Goal: Information Seeking & Learning: Learn about a topic

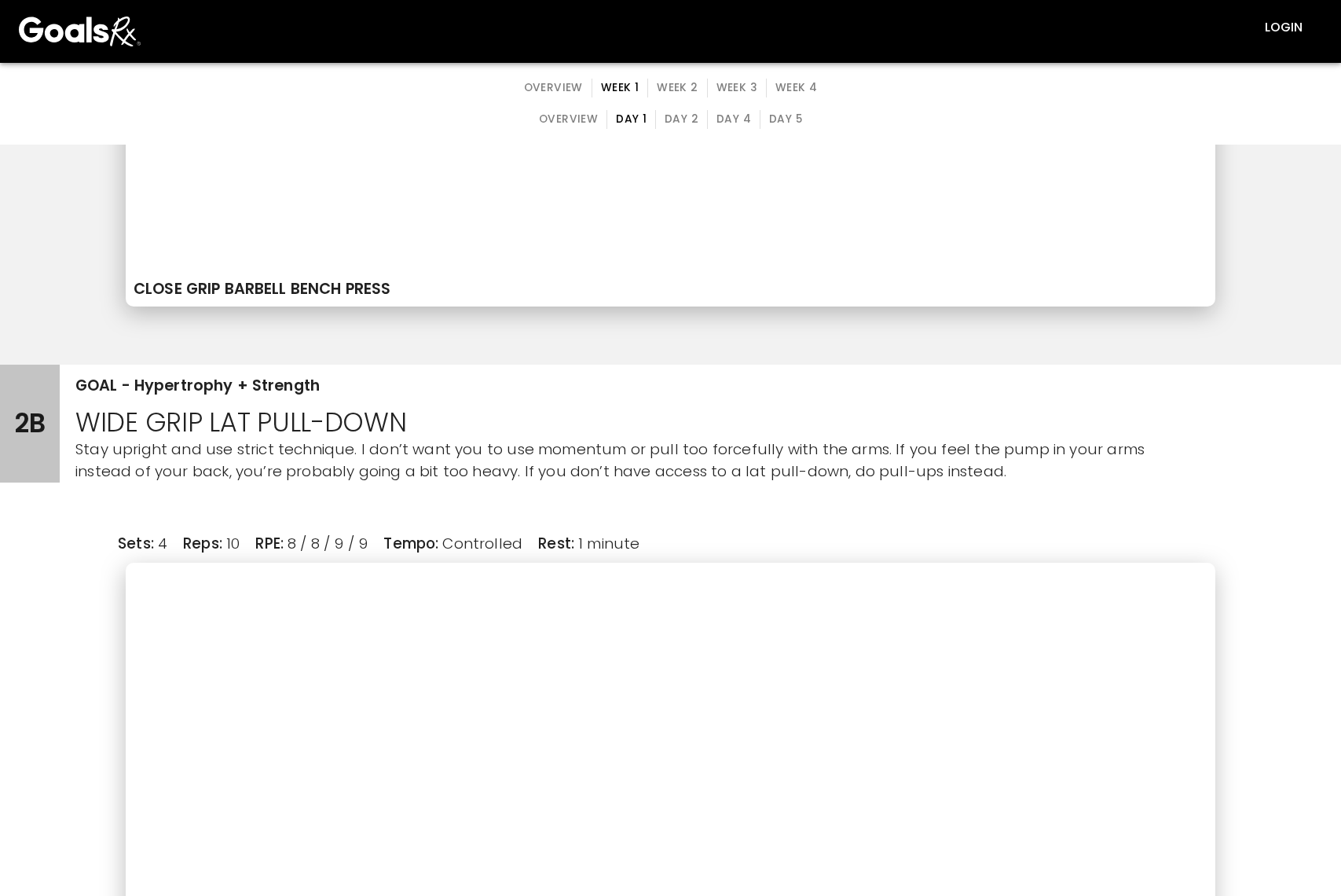
scroll to position [2200, 0]
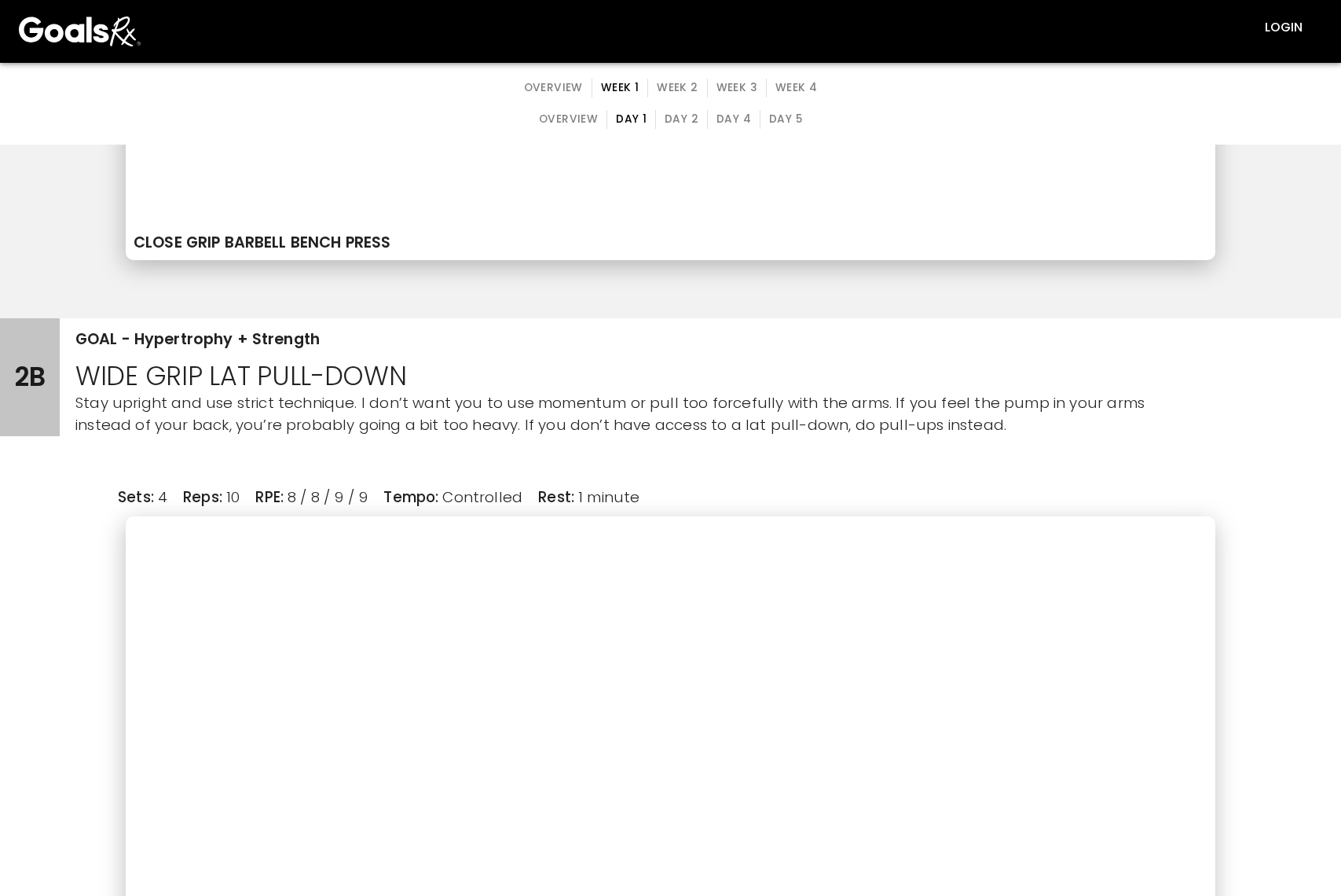
click at [726, 119] on button "Day 4" at bounding box center [733, 119] width 53 height 19
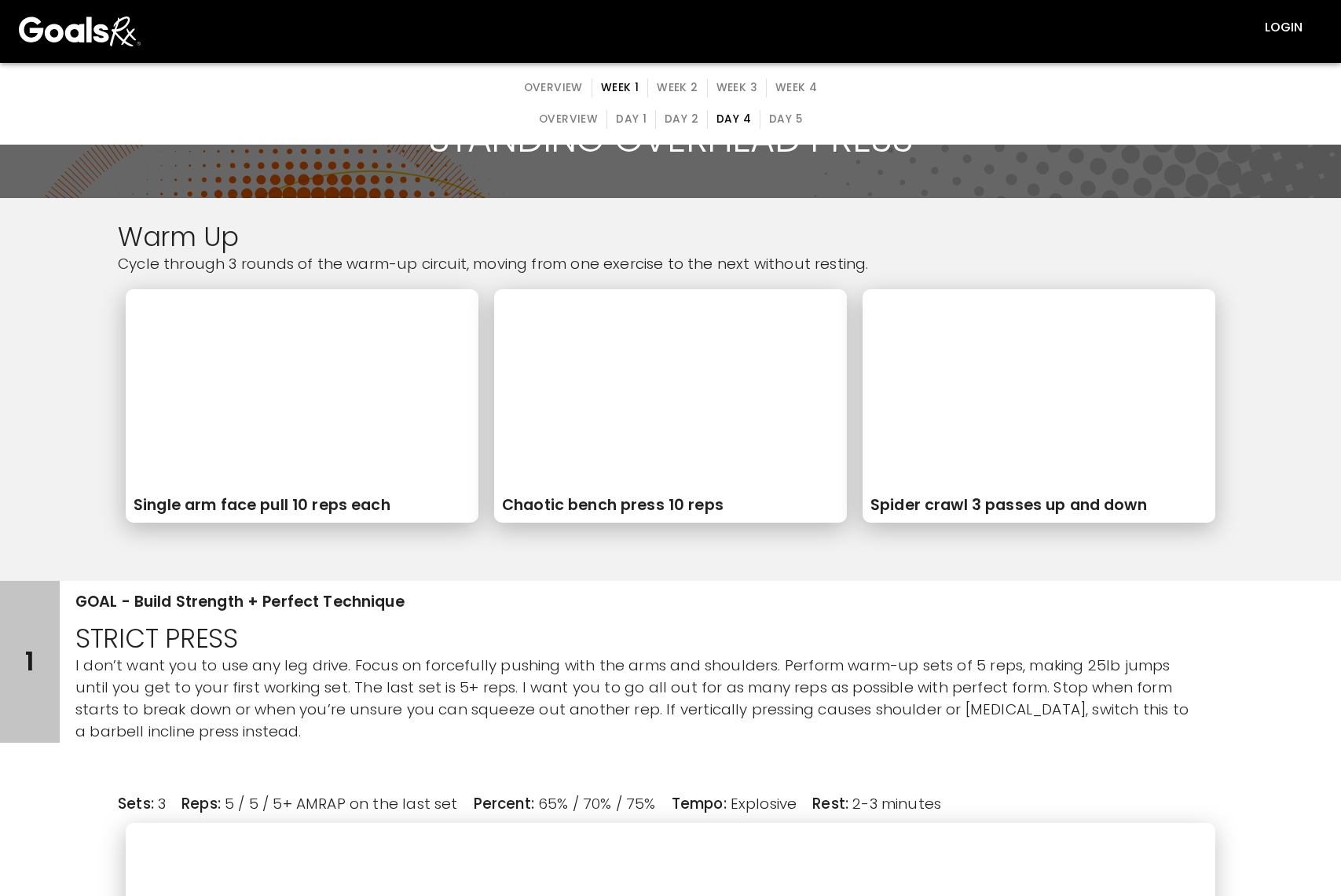
scroll to position [157, 0]
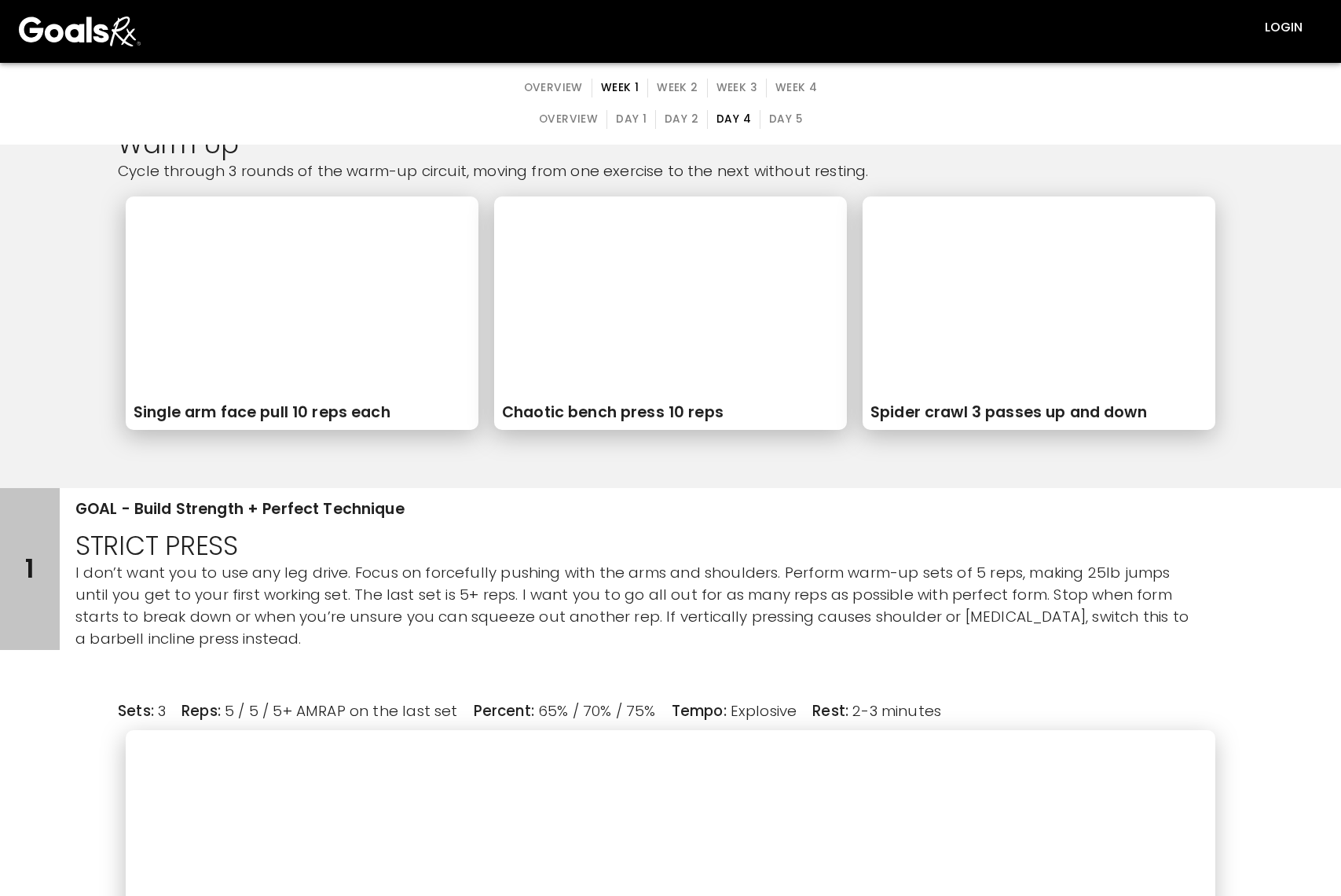
click at [628, 119] on button "Day 1" at bounding box center [631, 119] width 49 height 19
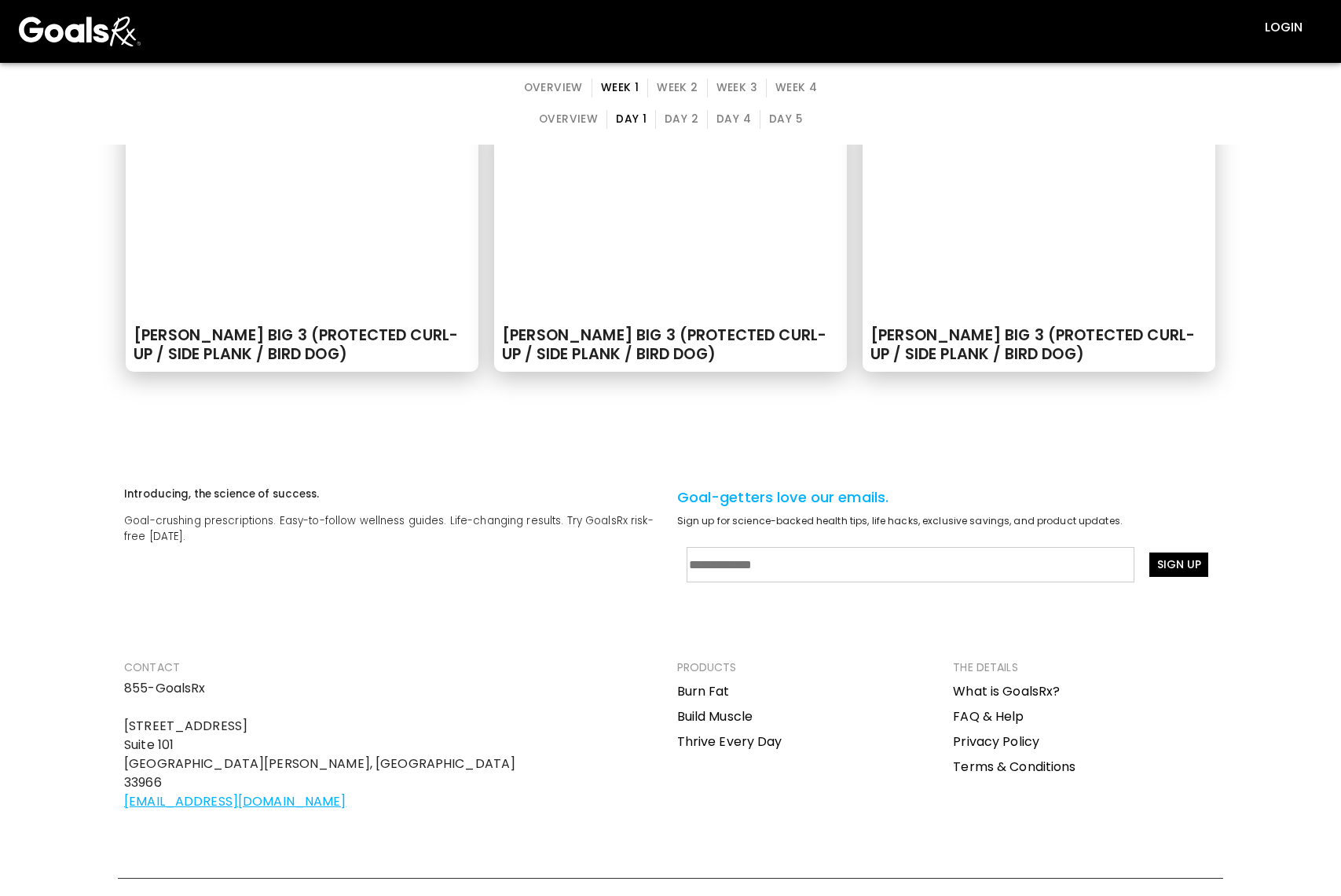
scroll to position [6285, 0]
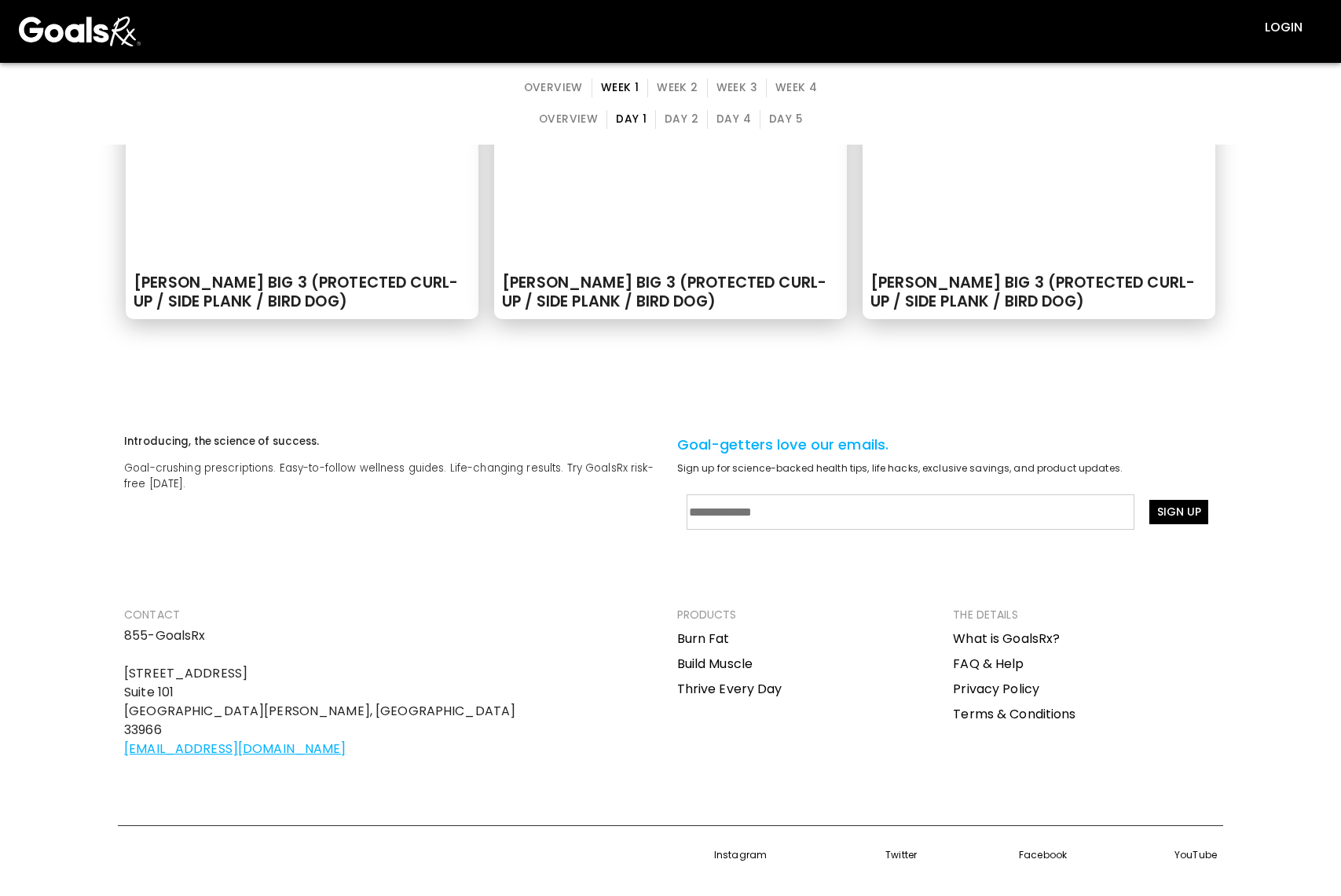
click at [674, 124] on button "Day 2" at bounding box center [681, 119] width 53 height 19
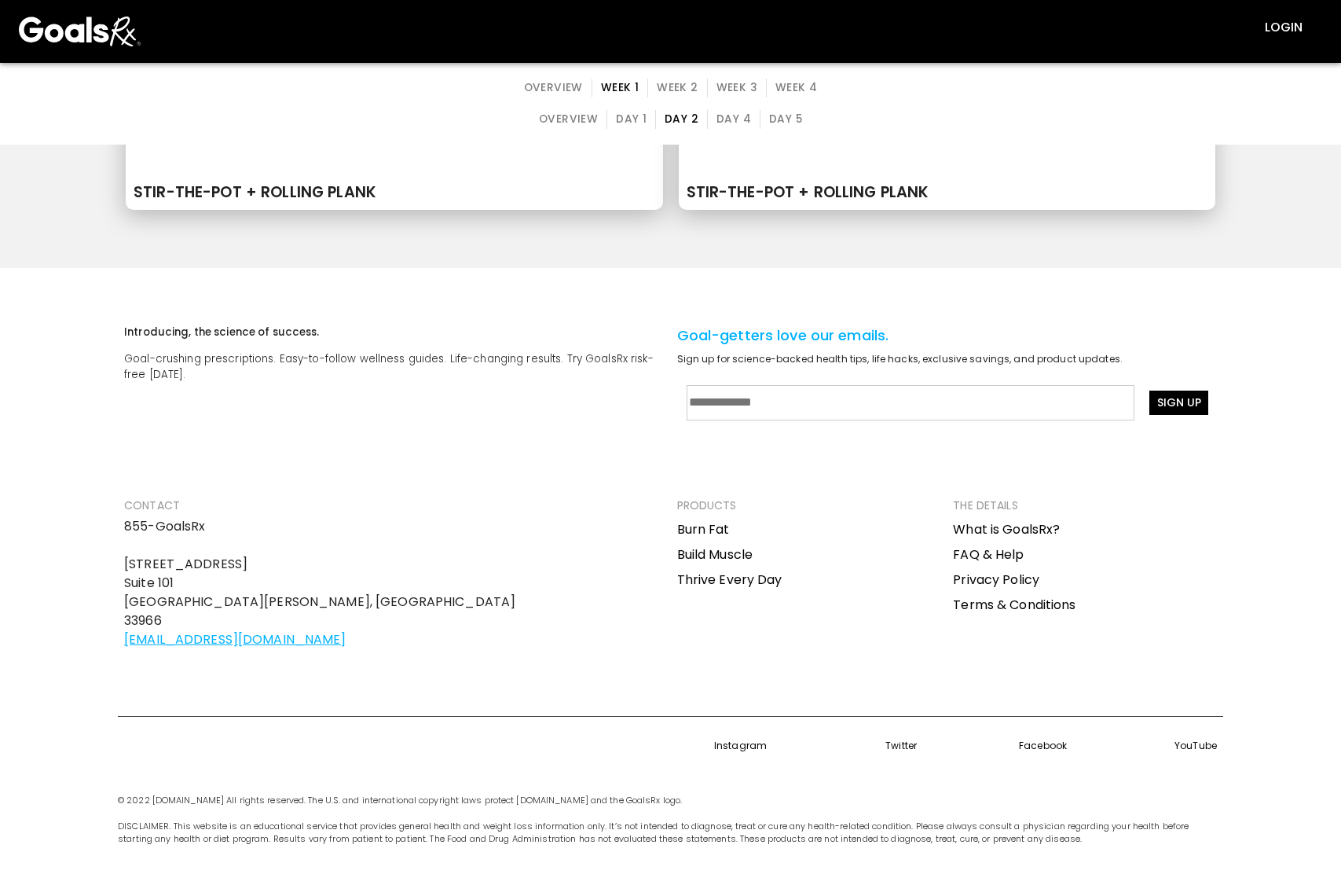
scroll to position [0, 0]
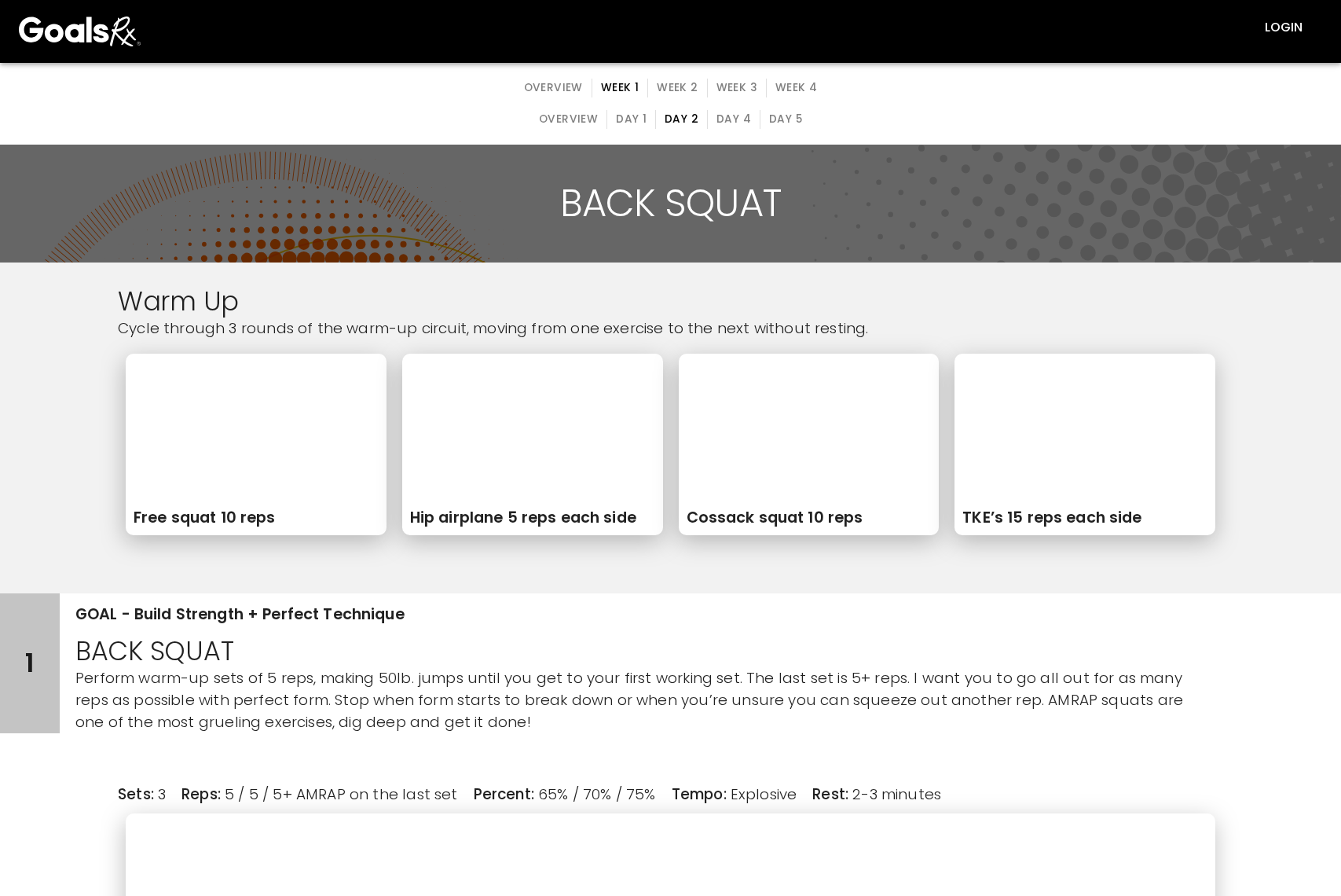
click at [724, 122] on button "Day 4" at bounding box center [733, 119] width 53 height 19
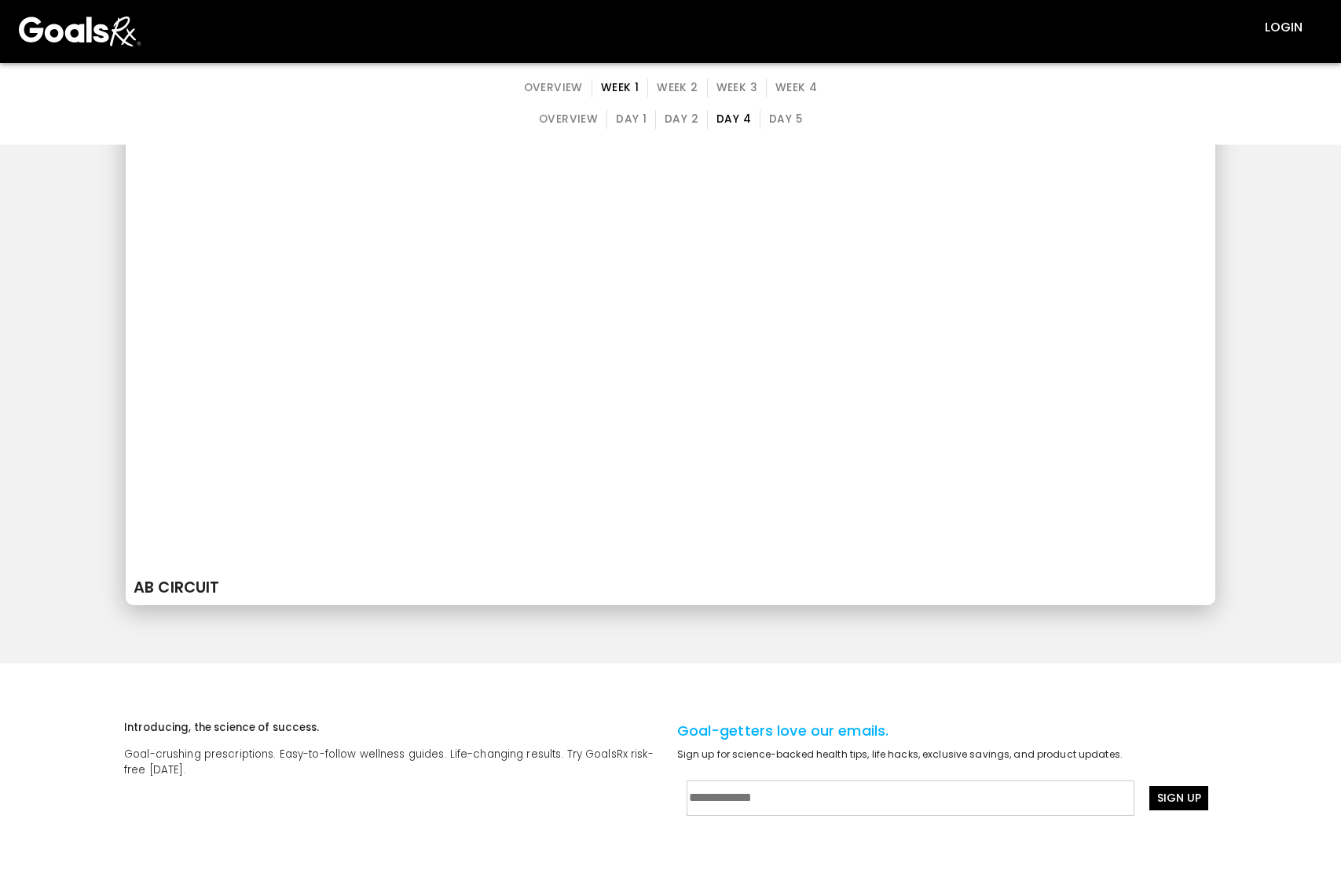
scroll to position [7306, 0]
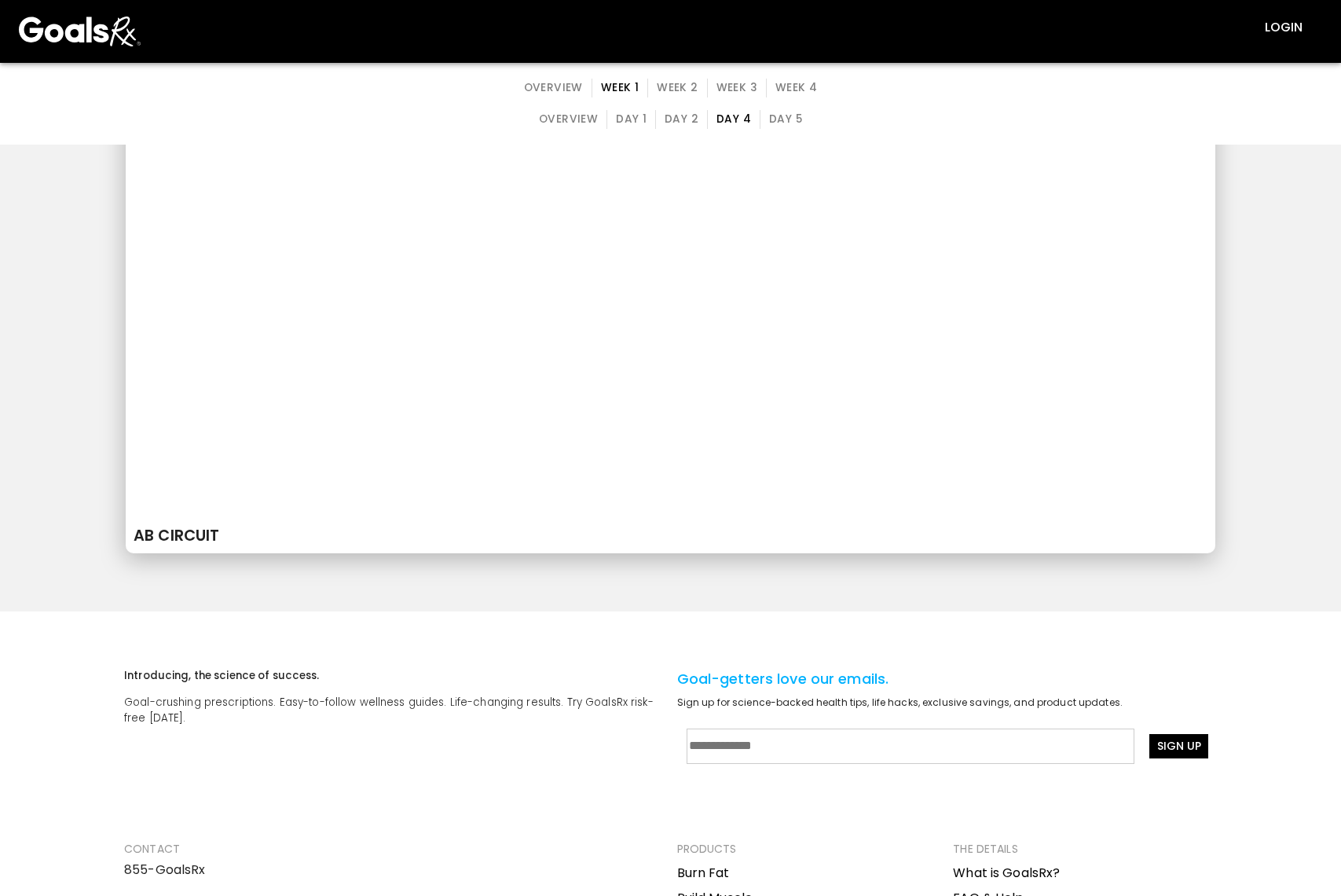
click at [767, 121] on button "Day 5" at bounding box center [784, 119] width 51 height 19
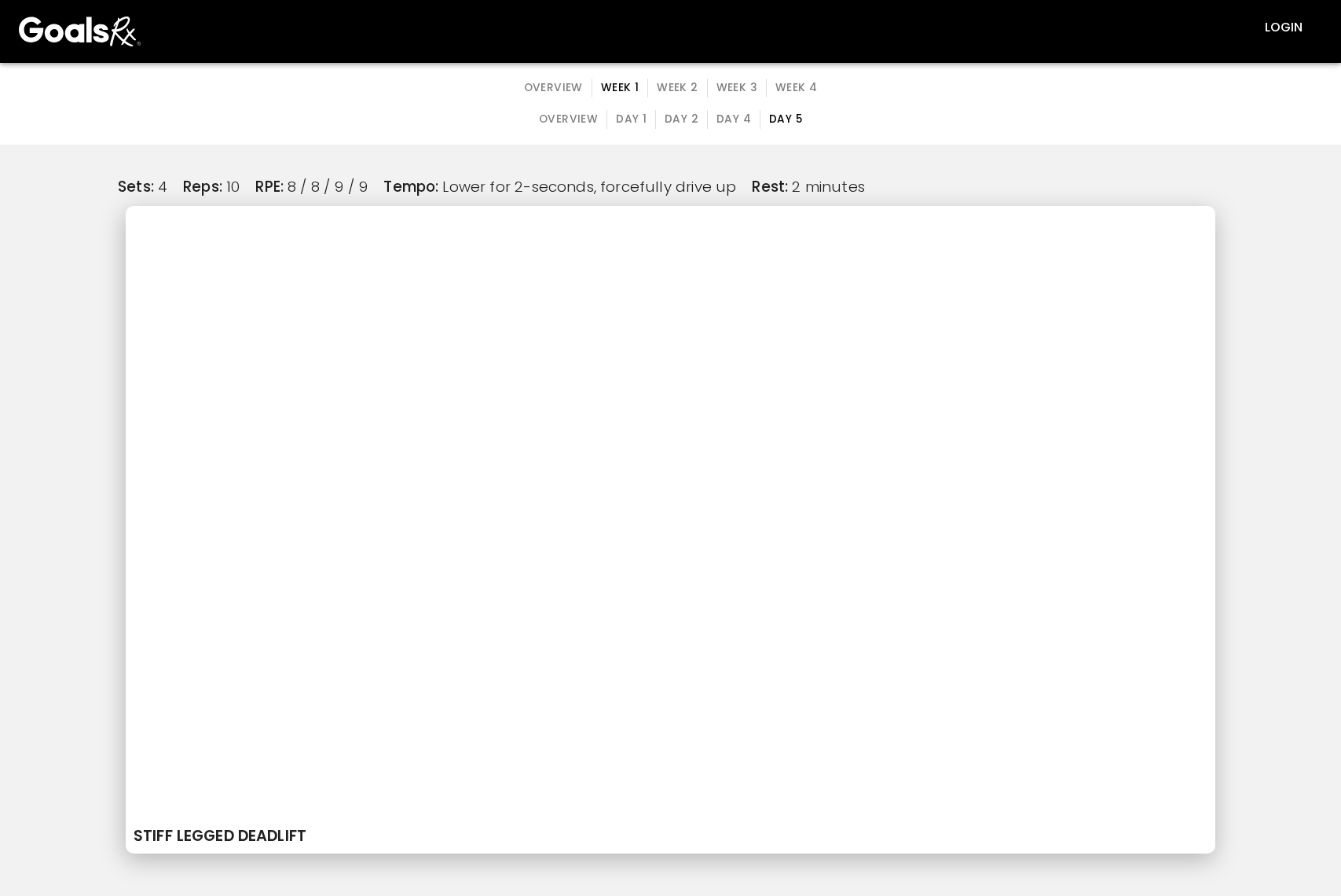
scroll to position [1585, 0]
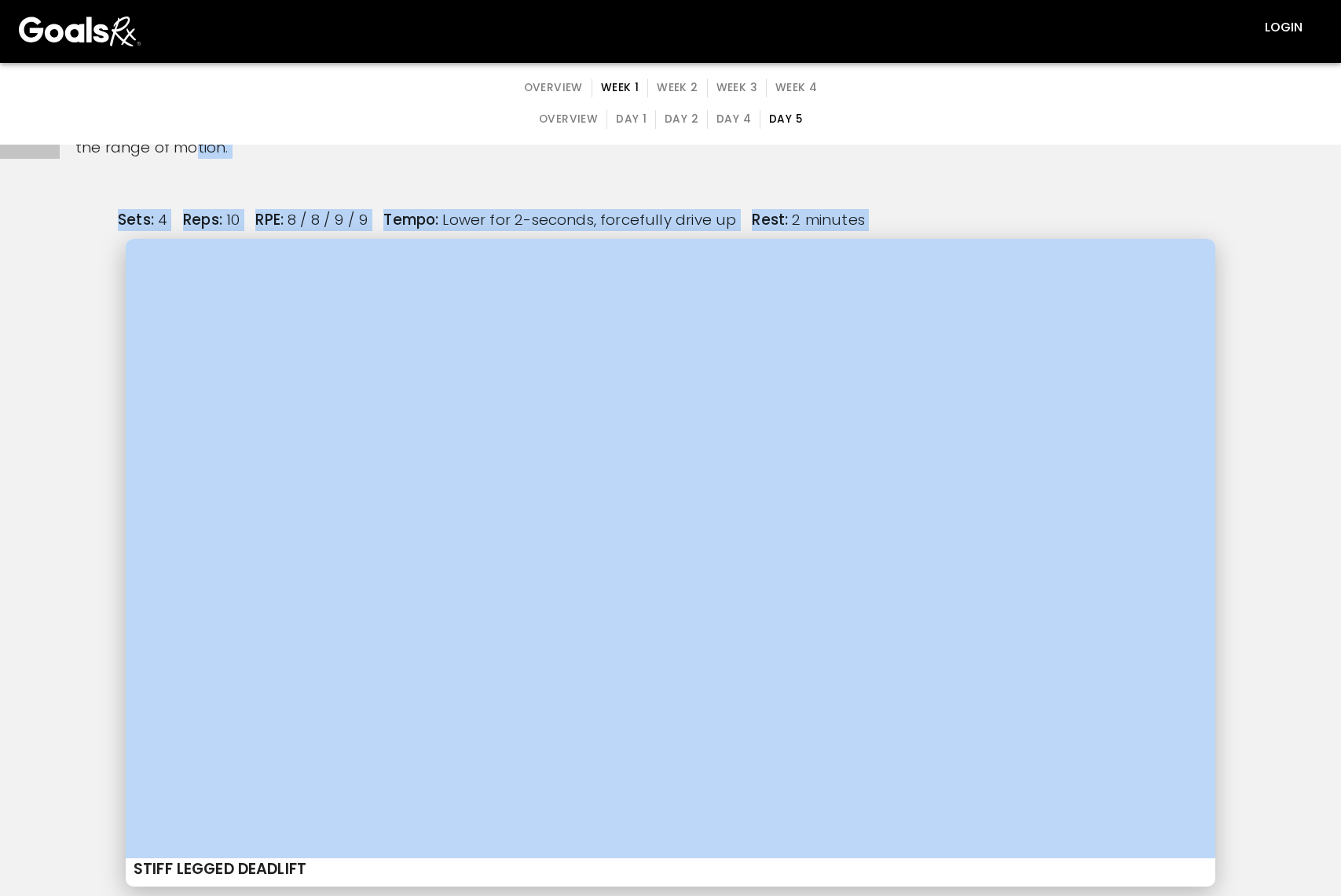
drag, startPoint x: 1291, startPoint y: 260, endPoint x: 1309, endPoint y: 247, distance: 22.2
click at [1309, 247] on section "2 GOAL - Strength + Hypertrophy + Loaded Mobility STIFF LEGGED DEADLIFT This is…" at bounding box center [670, 481] width 1341 height 926
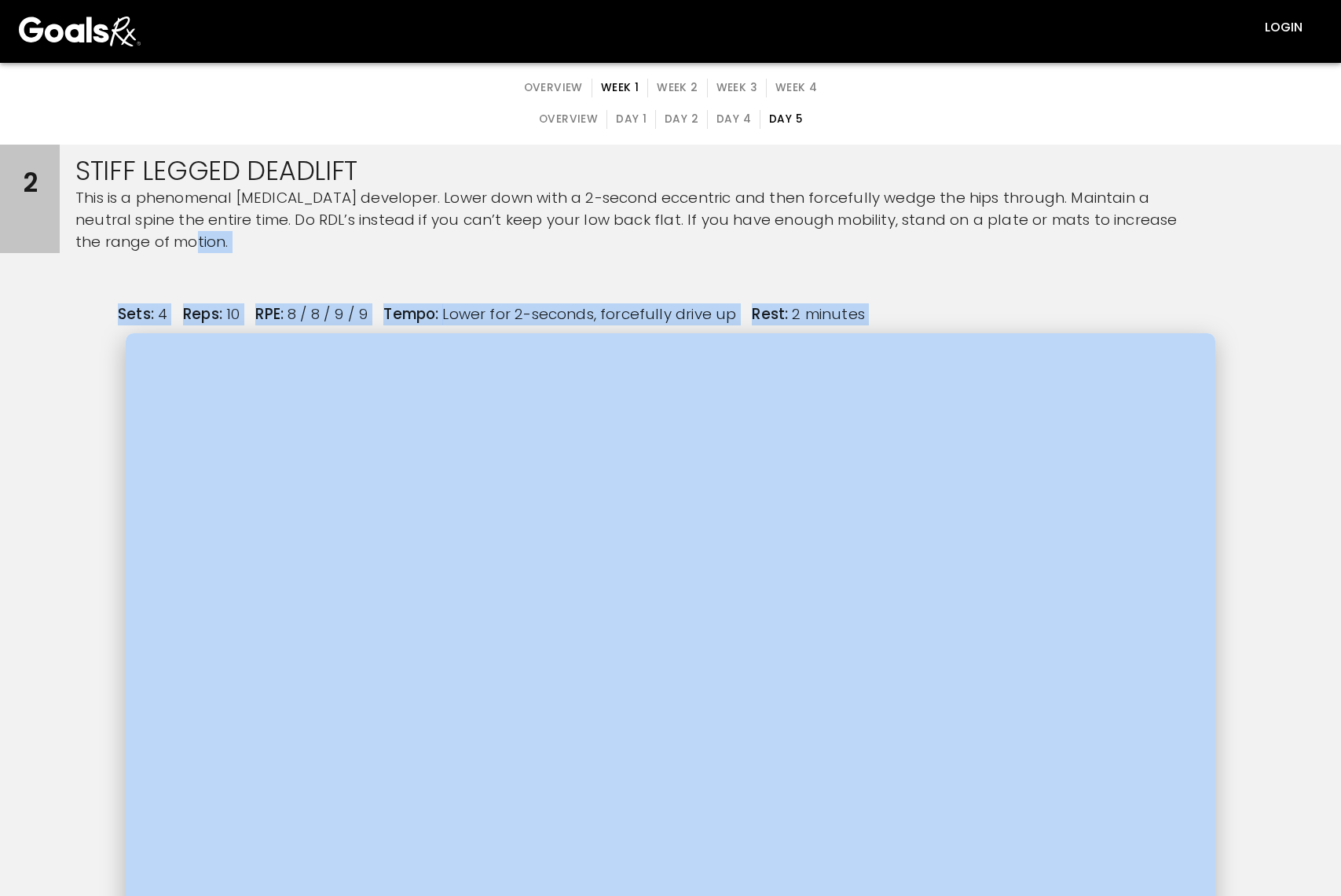
click at [1317, 254] on section "Sets : 4 Reps : 10 RPE : 8 / 8 / 9 / 9 Tempo : Lower for 2-seconds, forcefully …" at bounding box center [670, 646] width 1341 height 785
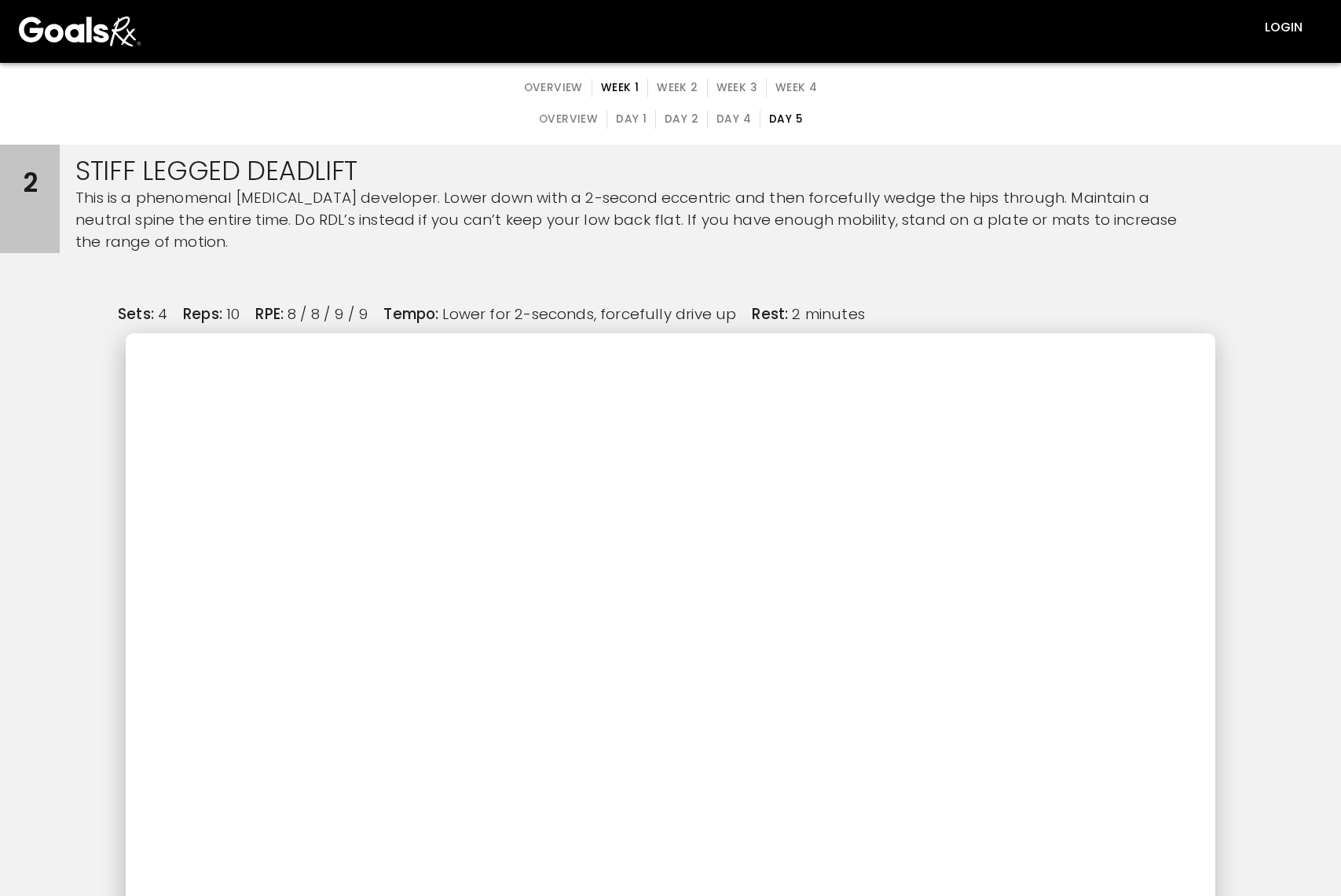
click at [1114, 194] on p "This is a phenomenal [MEDICAL_DATA] developer. Lower down with a 2-second eccen…" at bounding box center [634, 220] width 1118 height 66
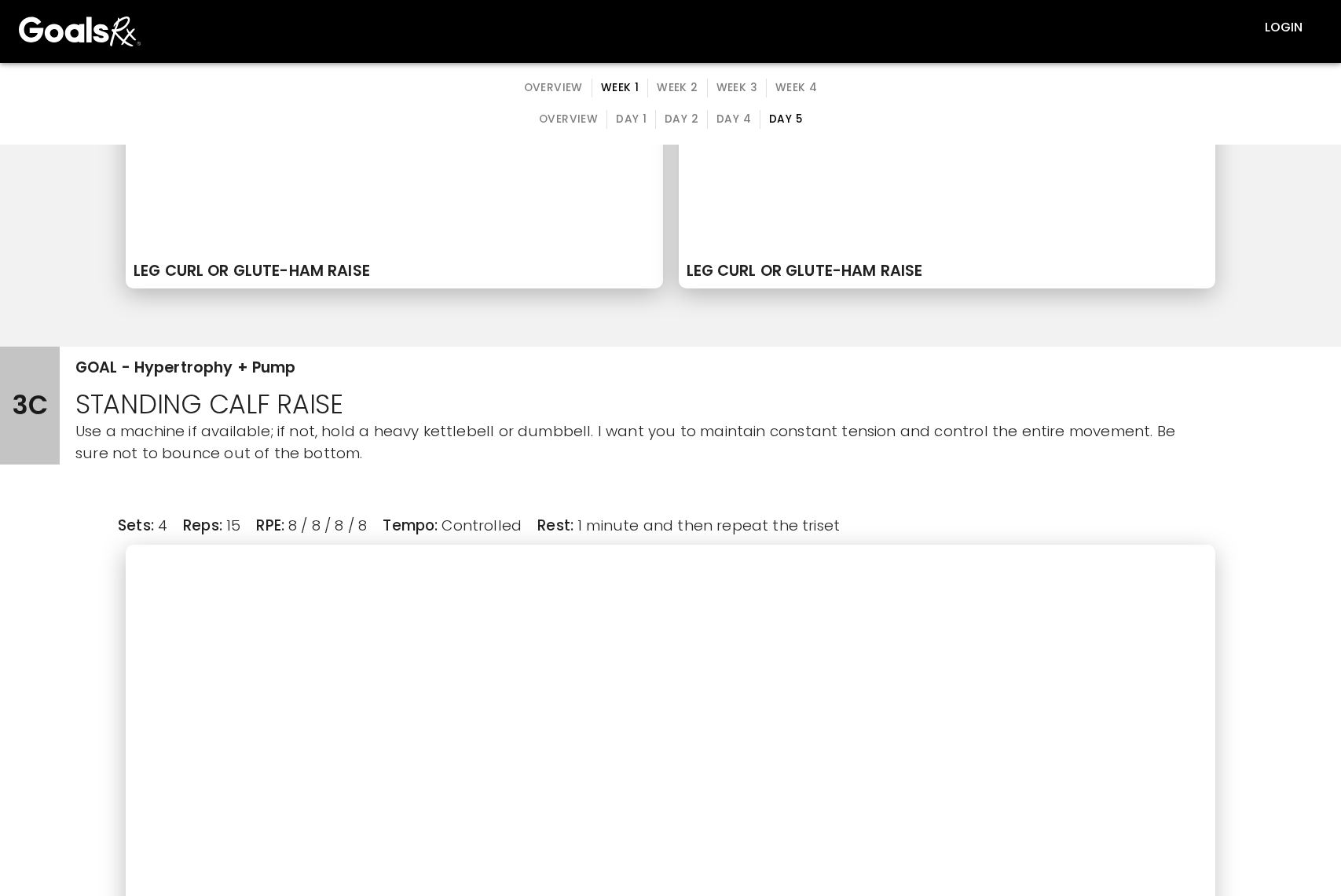
scroll to position [3614, 0]
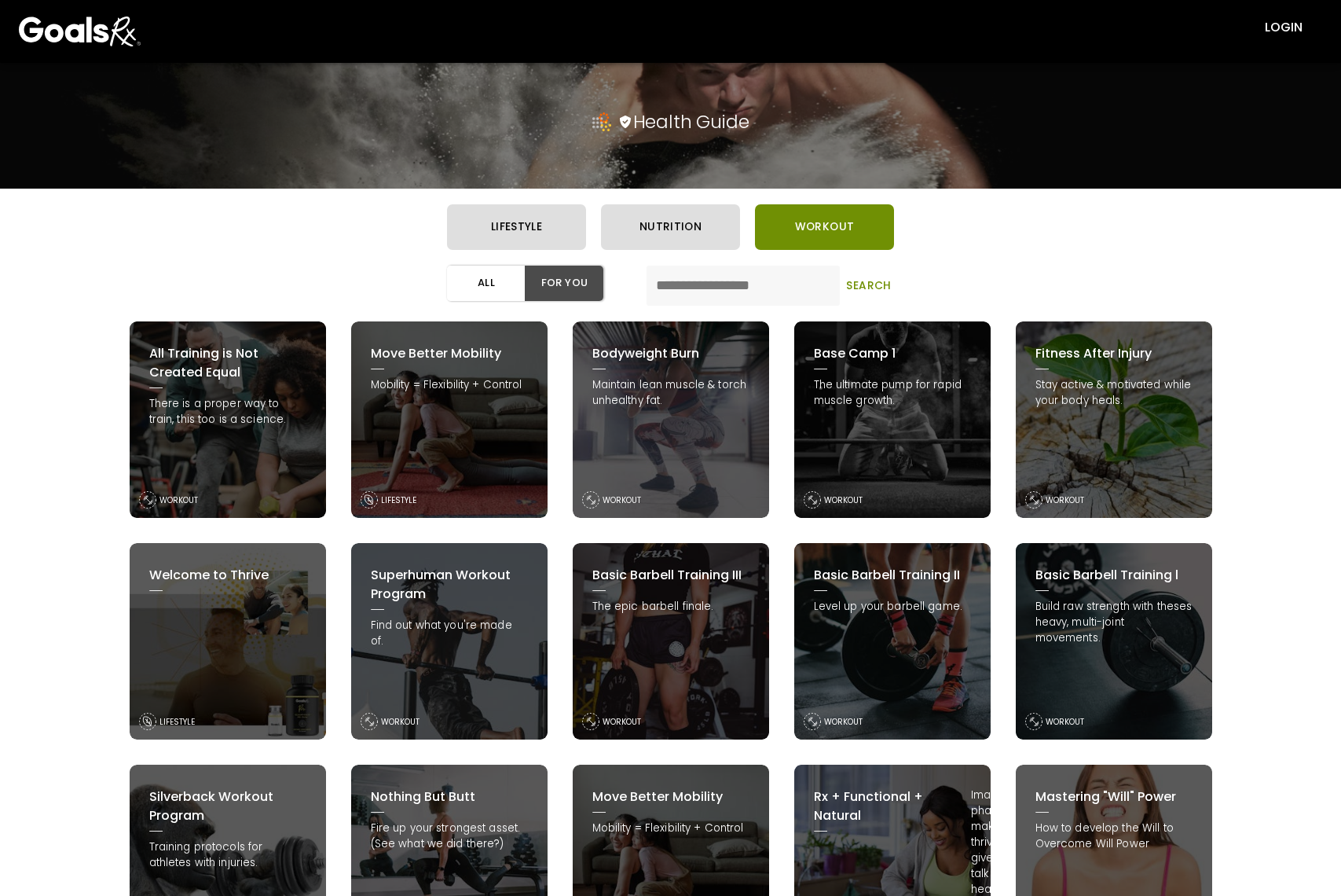
click at [713, 638] on div "Basic Barbell Training III The epic barbell finale. WORKOUT" at bounding box center [671, 640] width 196 height 196
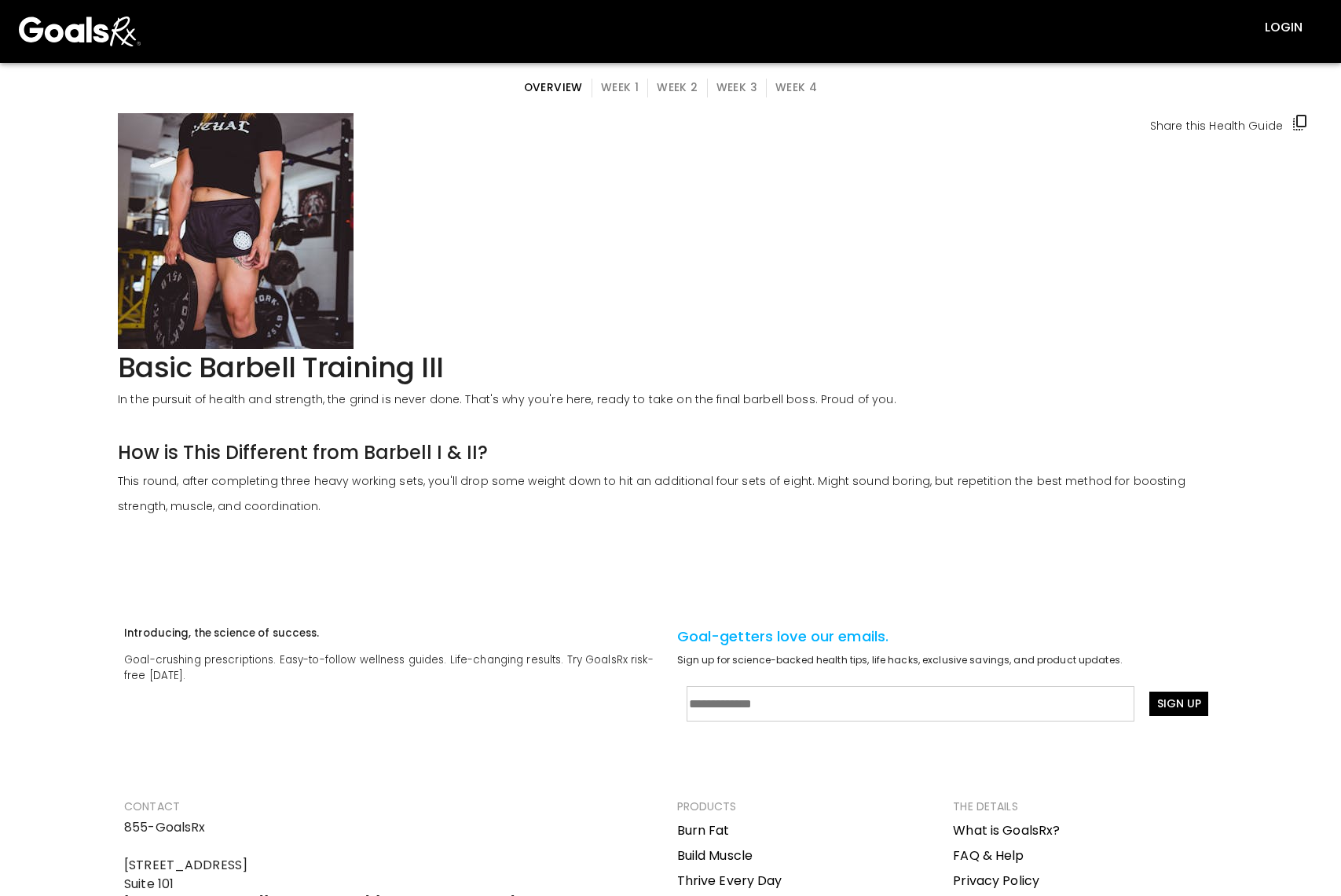
click at [634, 93] on button "Week 1" at bounding box center [620, 87] width 57 height 19
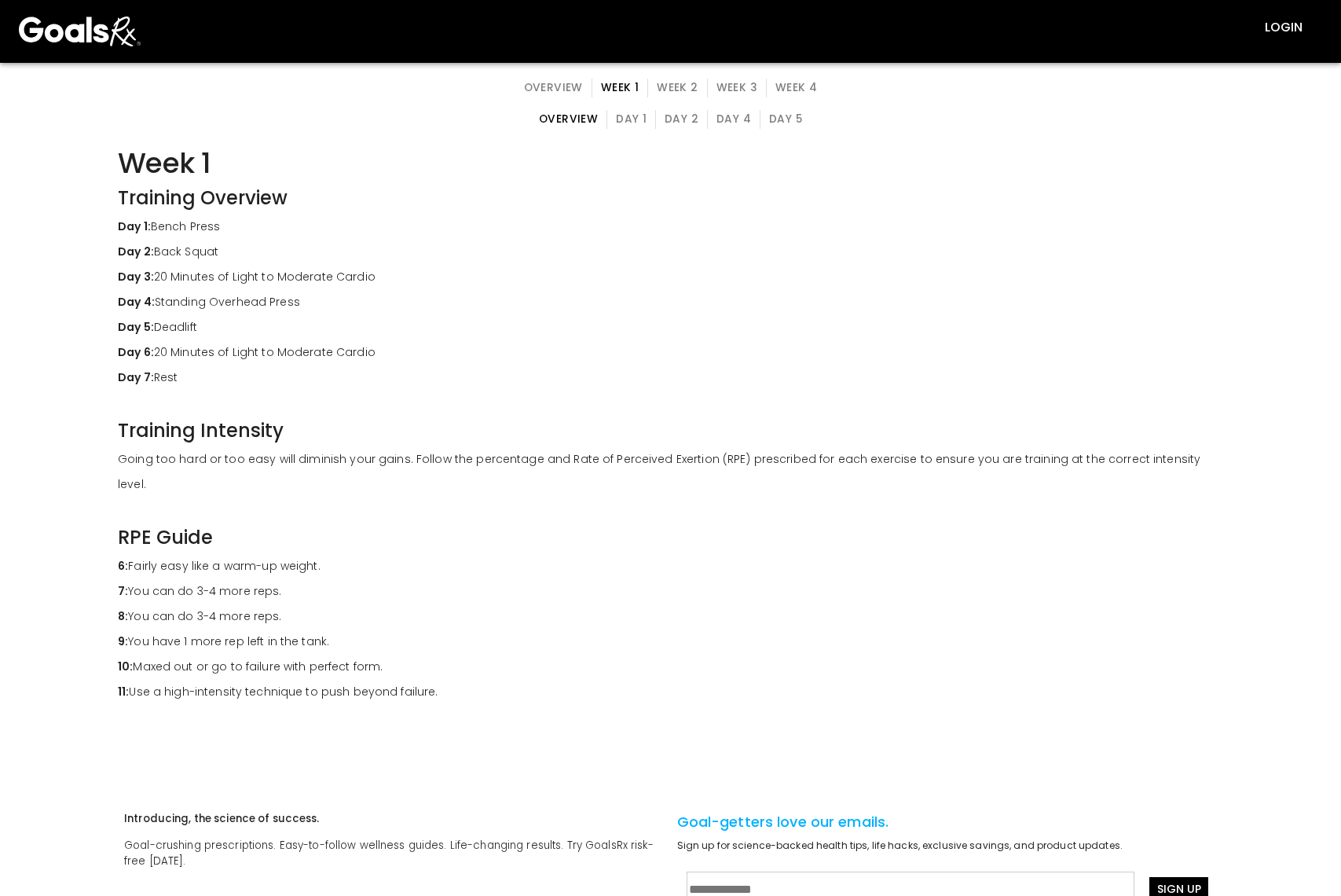
click at [624, 127] on button "Day 1" at bounding box center [631, 119] width 49 height 19
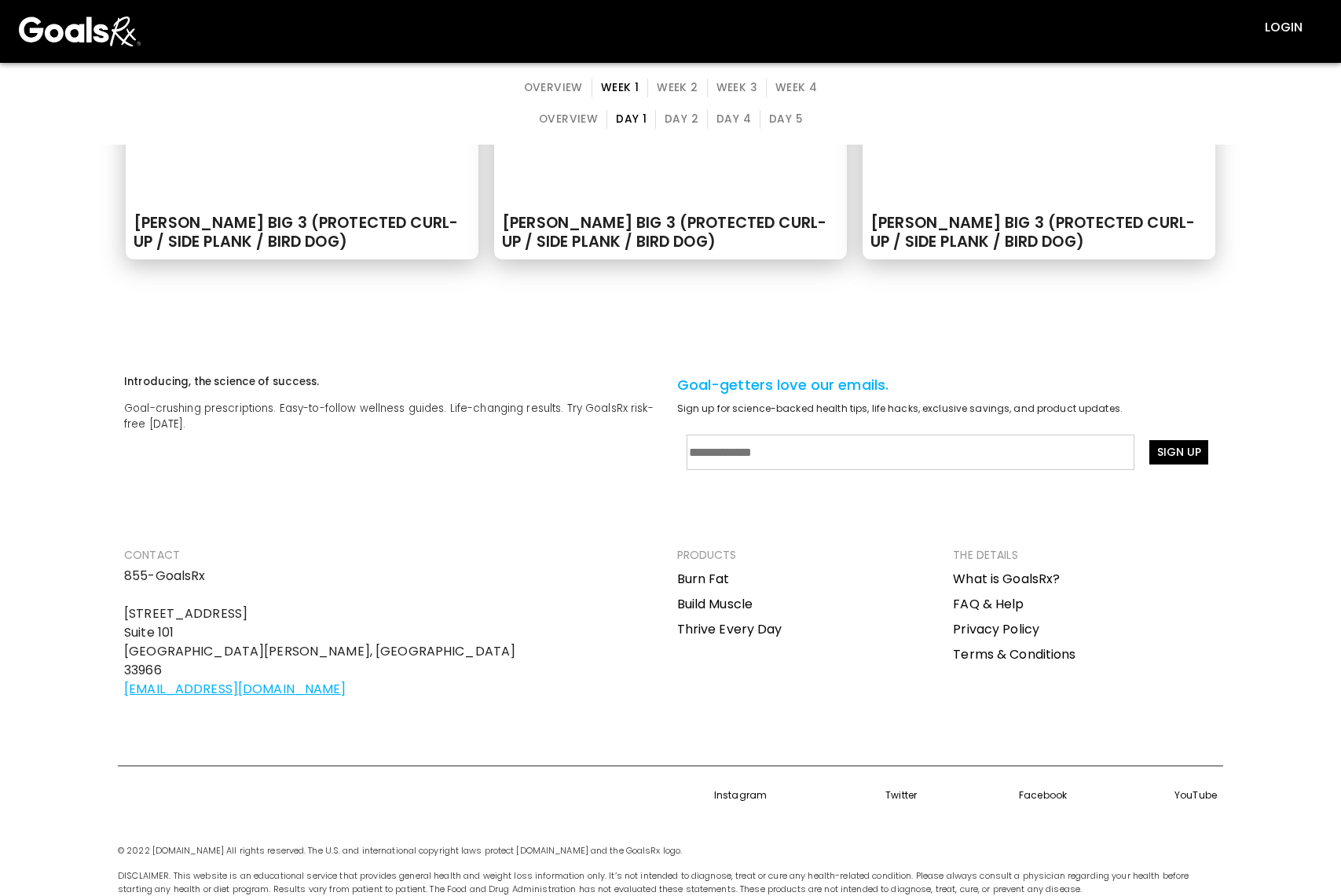
scroll to position [6416, 0]
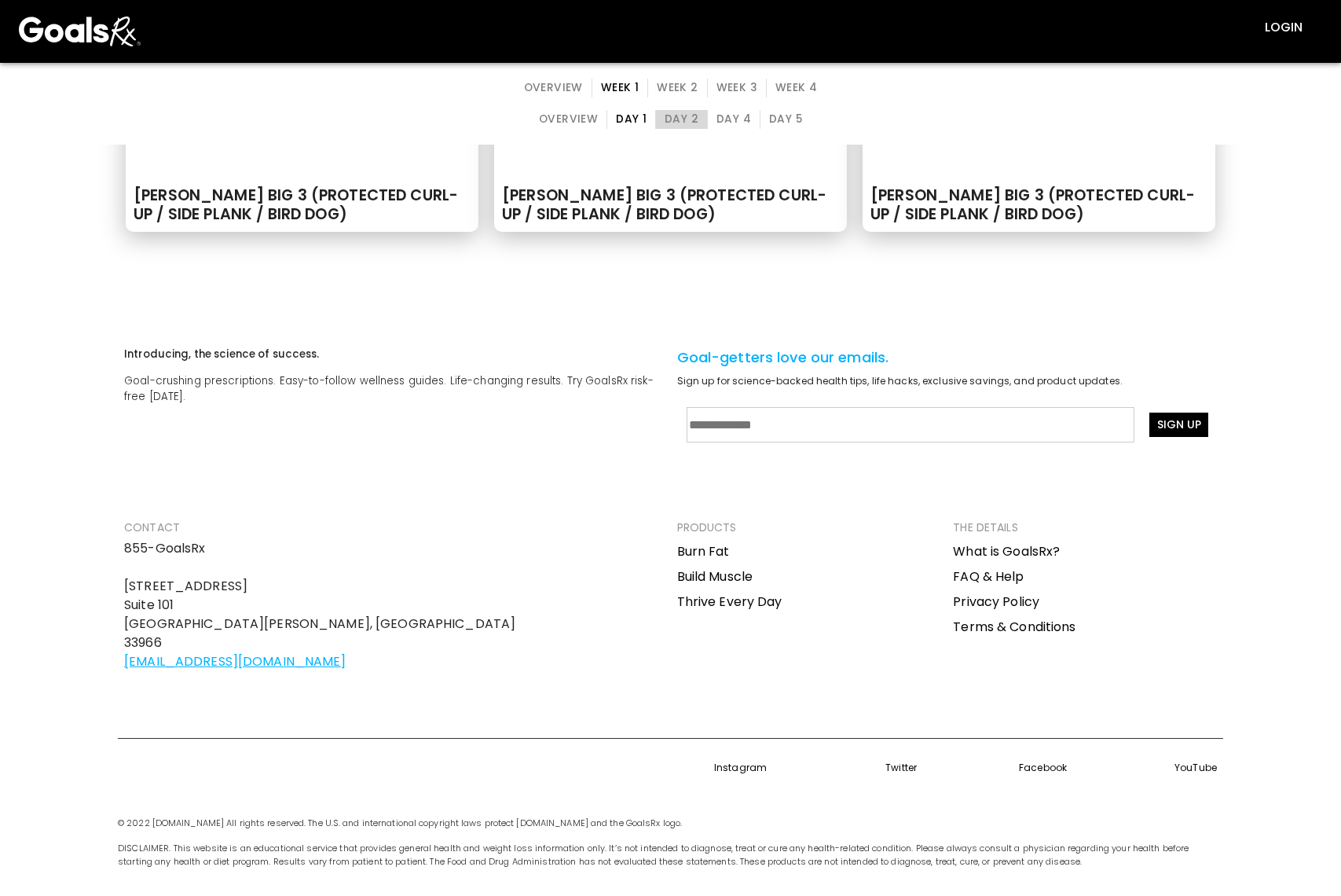
click at [695, 121] on button "Day 2" at bounding box center [681, 119] width 53 height 19
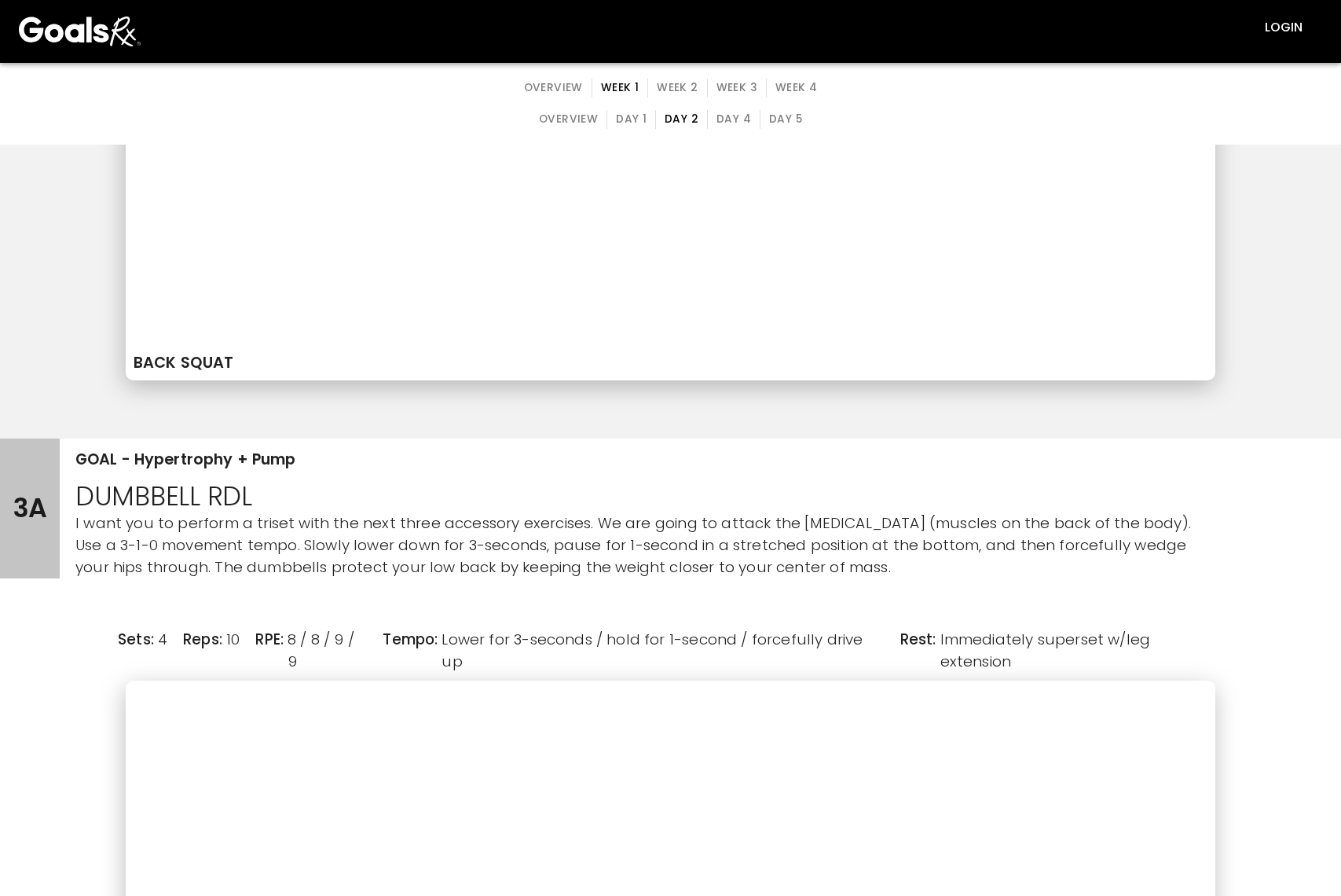
scroll to position [2042, 0]
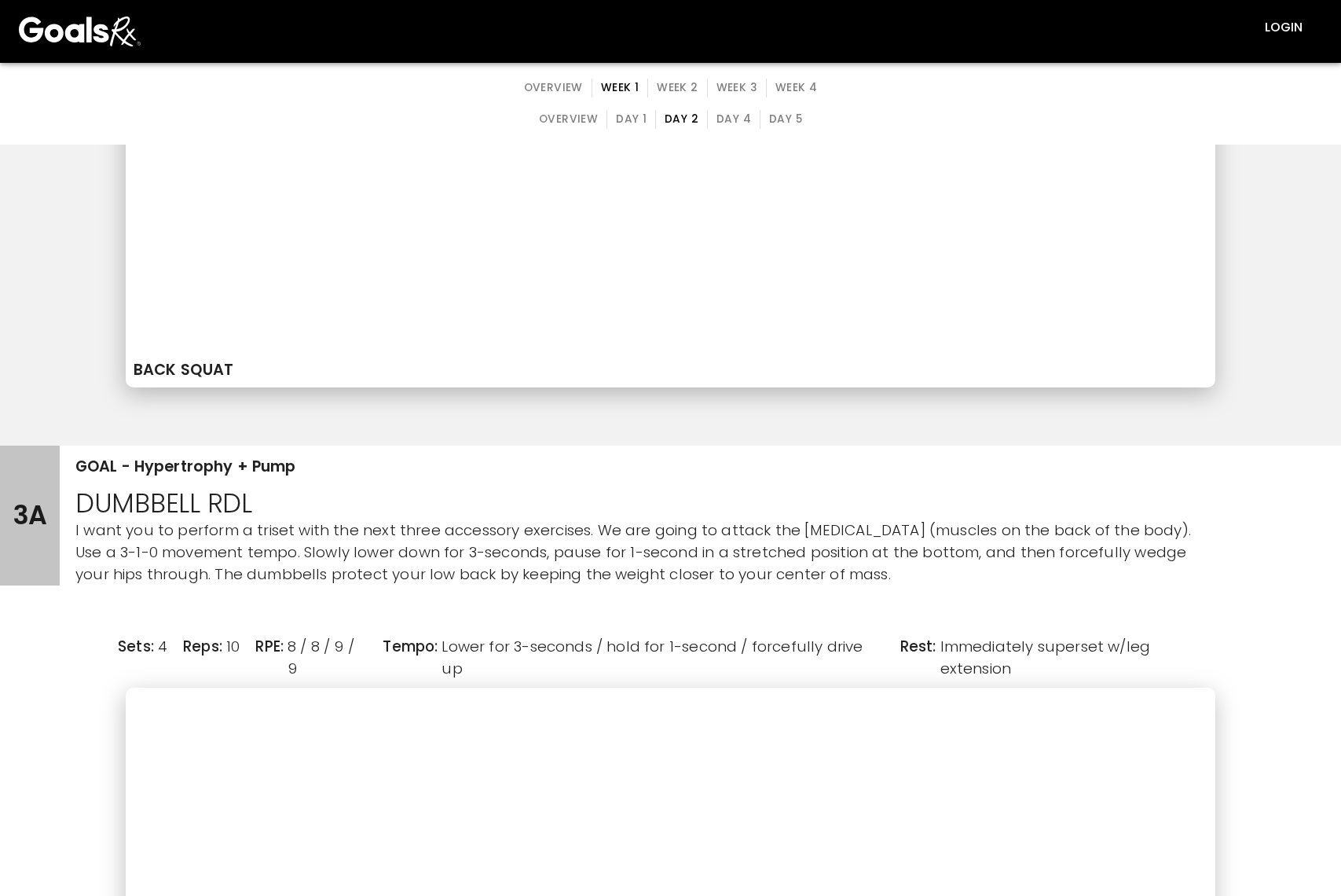
click at [714, 119] on button "Day 4" at bounding box center [733, 119] width 53 height 19
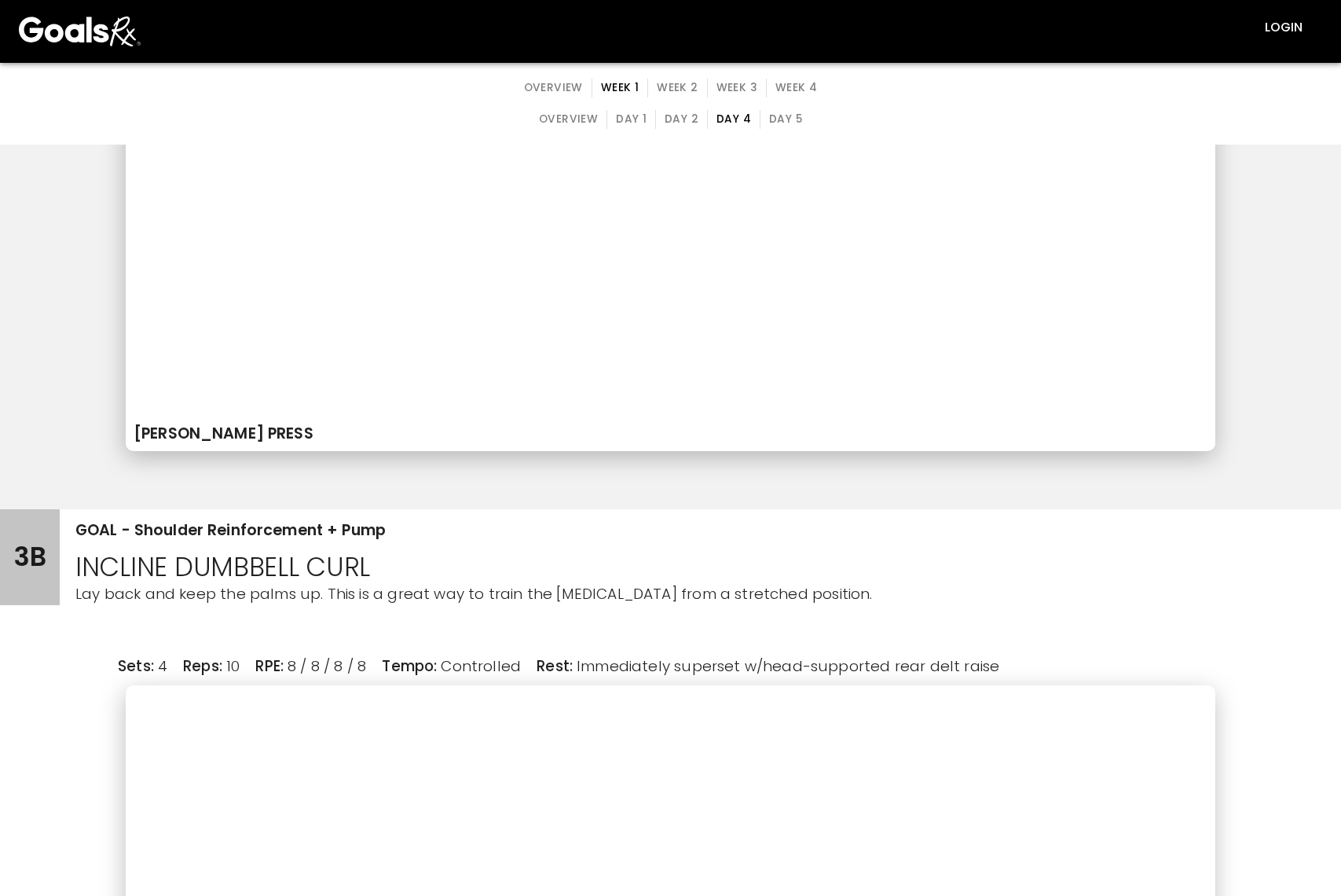
scroll to position [3535, 0]
